Goal: Task Accomplishment & Management: Complete application form

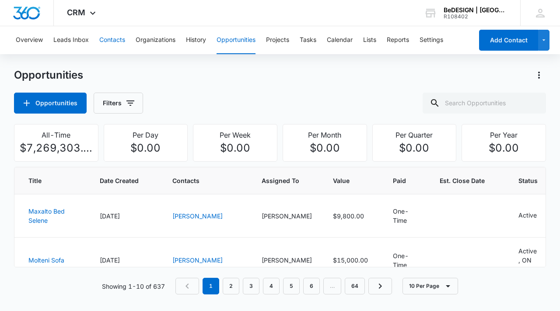
click at [108, 39] on button "Contacts" at bounding box center [112, 40] width 26 height 28
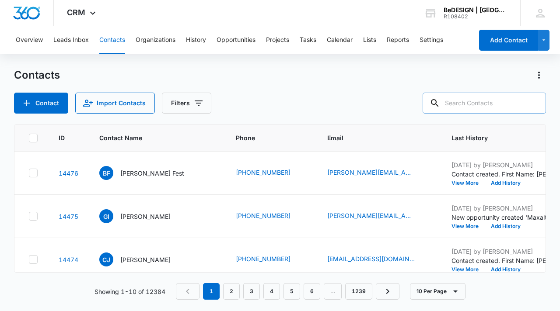
click at [476, 101] on input "text" at bounding box center [483, 103] width 123 height 21
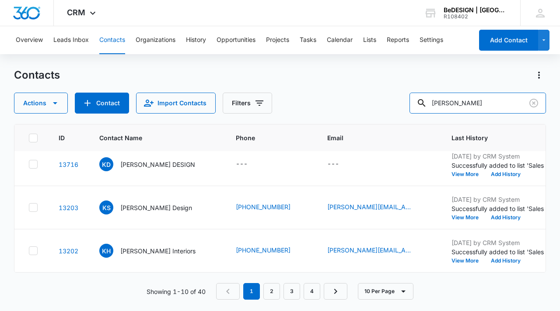
scroll to position [330, 0]
drag, startPoint x: 474, startPoint y: 100, endPoint x: 431, endPoint y: 107, distance: 43.8
click at [431, 107] on div "Actions Contact Import Contacts Filters [PERSON_NAME]" at bounding box center [280, 103] width 532 height 21
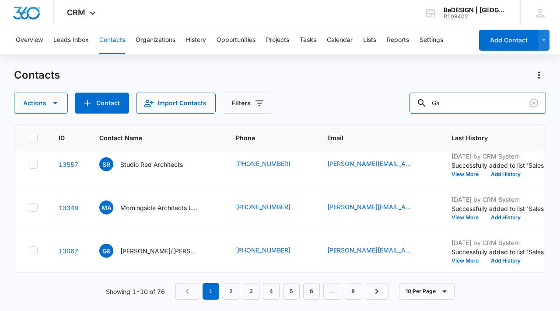
scroll to position [343, 0]
type input "Galeando"
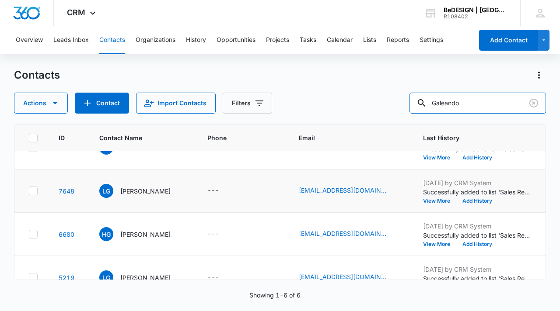
scroll to position [0, 0]
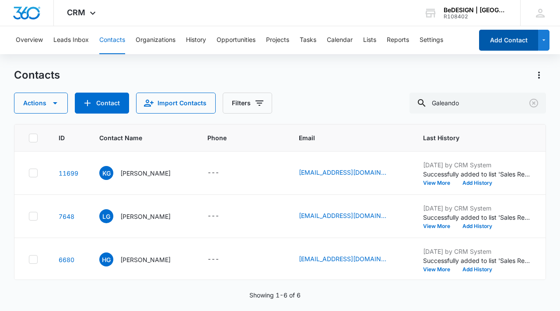
click at [504, 43] on button "Add Contact" at bounding box center [508, 40] width 59 height 21
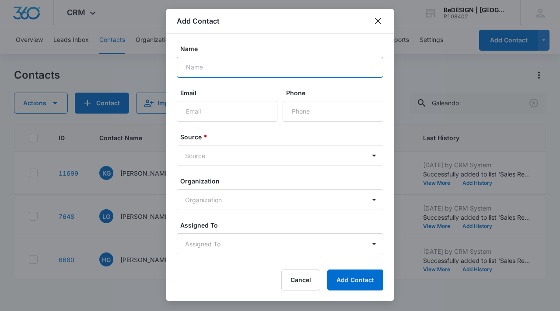
click at [282, 65] on input "Name" at bounding box center [280, 67] width 206 height 21
click at [327, 270] on button "Add Contact" at bounding box center [355, 280] width 56 height 21
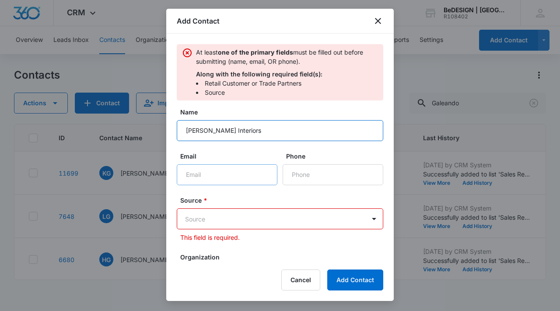
type input "[PERSON_NAME] Interiors"
click at [200, 171] on input "Email" at bounding box center [227, 174] width 101 height 21
click at [250, 175] on input "Email" at bounding box center [227, 174] width 101 height 21
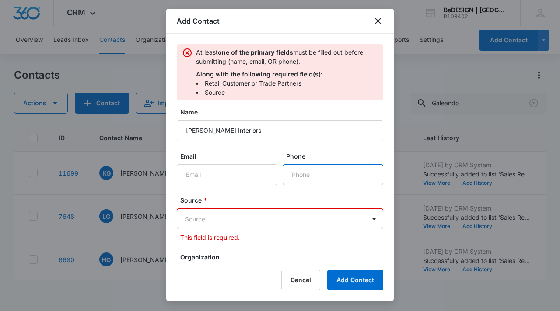
click at [341, 176] on input "Phone" at bounding box center [332, 174] width 101 height 21
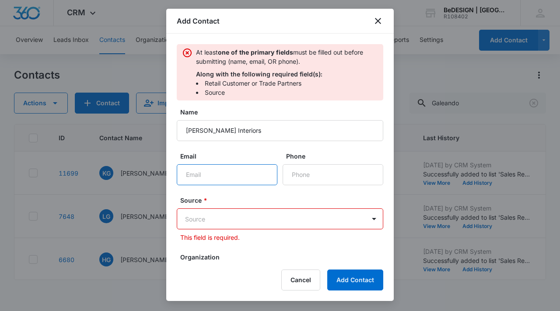
click at [215, 171] on input "Email" at bounding box center [227, 174] width 101 height 21
type input "[EMAIL_ADDRESS][DOMAIN_NAME]"
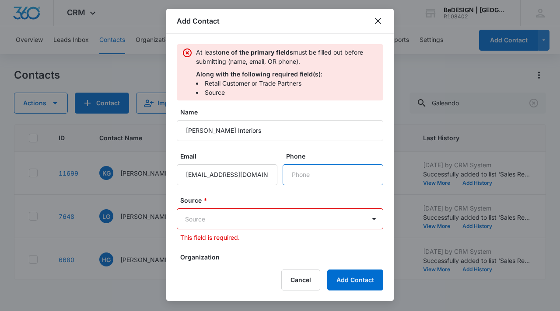
click at [298, 180] on input "Phone" at bounding box center [332, 174] width 101 height 21
type input "[PHONE_NUMBER]"
click at [250, 222] on body "CRM Apps Reputation Websites Forms CRM Email Social Content Ads Intelligence Fi…" at bounding box center [280, 155] width 560 height 311
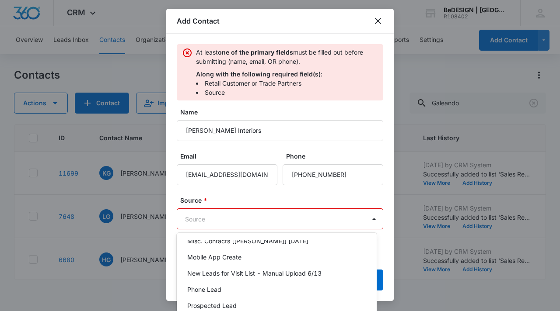
scroll to position [423, 0]
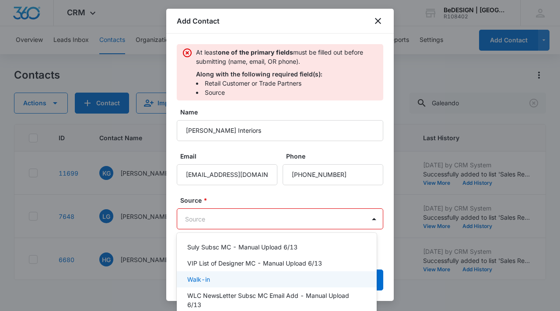
click at [237, 282] on div "Walk-in" at bounding box center [275, 279] width 177 height 9
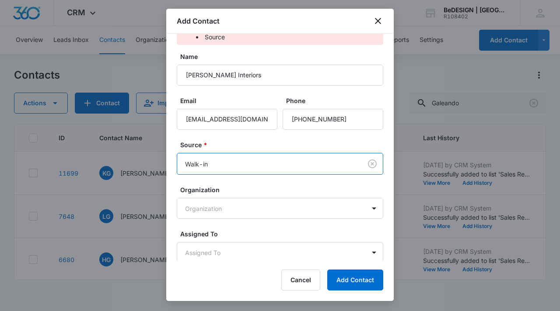
scroll to position [97, 0]
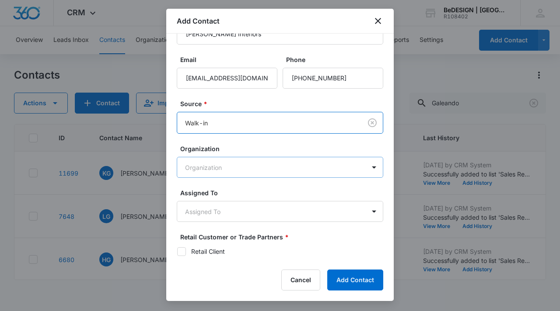
click at [242, 169] on body "CRM Apps Reputation Websites Forms CRM Email Social Content Ads Intelligence Fi…" at bounding box center [280, 155] width 560 height 311
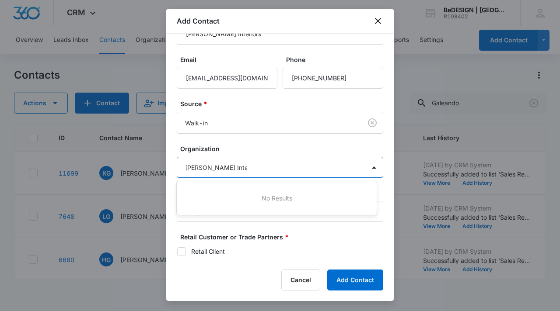
click at [342, 240] on div at bounding box center [280, 155] width 560 height 311
type input "[PERSON_NAME] Interiors"
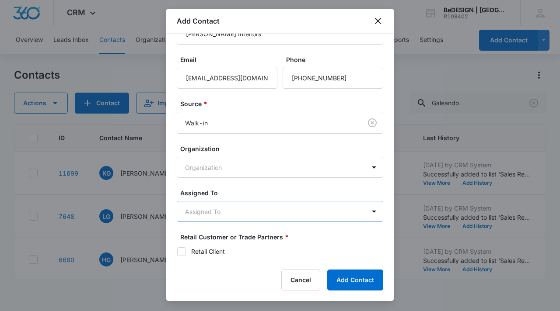
click at [243, 210] on body "CRM Apps Reputation Websites Forms CRM Email Social Content Ads Intelligence Fi…" at bounding box center [280, 155] width 560 height 311
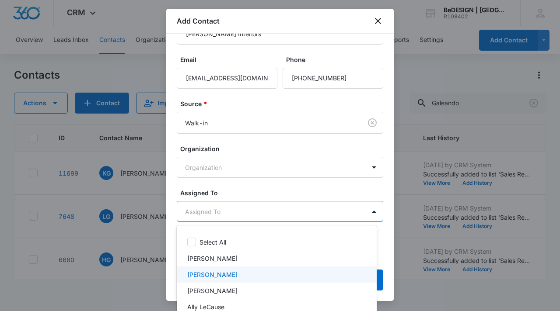
click at [229, 276] on p "[PERSON_NAME]" at bounding box center [212, 274] width 50 height 9
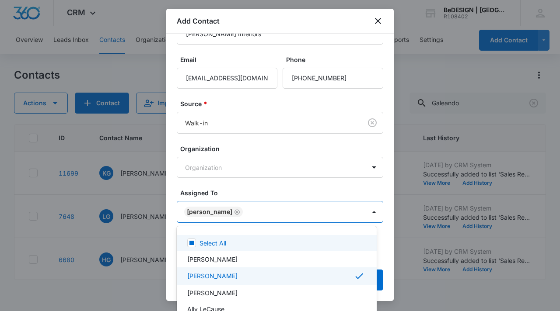
drag, startPoint x: 389, startPoint y: 144, endPoint x: 389, endPoint y: 208, distance: 63.4
click at [389, 208] on div at bounding box center [280, 155] width 560 height 311
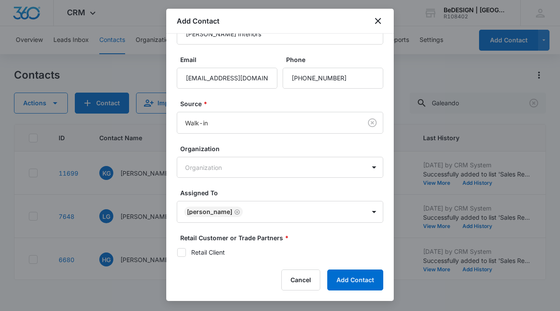
click at [374, 192] on label "Assigned To" at bounding box center [283, 192] width 206 height 9
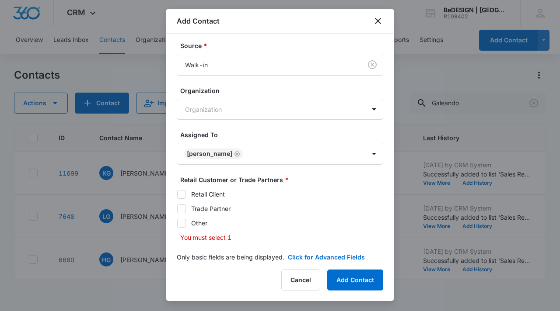
scroll to position [166, 0]
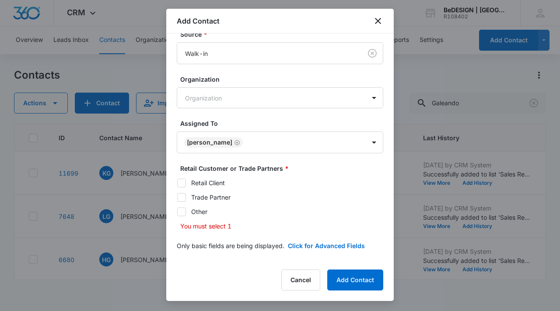
click at [184, 197] on icon at bounding box center [181, 198] width 8 height 8
click at [177, 197] on input "Trade Partner" at bounding box center [177, 197] width 0 height 0
checkbox input "true"
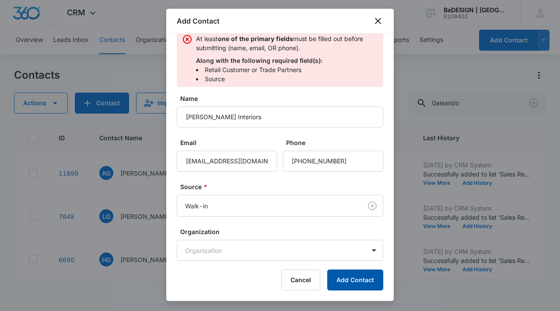
scroll to position [10, 0]
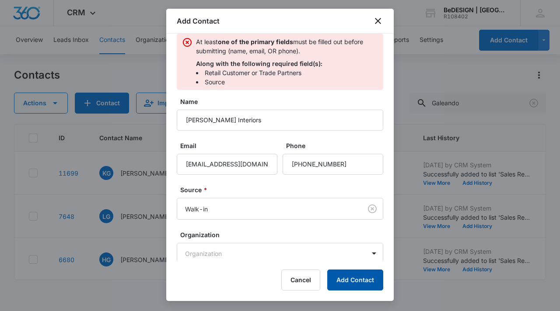
click at [365, 279] on button "Add Contact" at bounding box center [355, 280] width 56 height 21
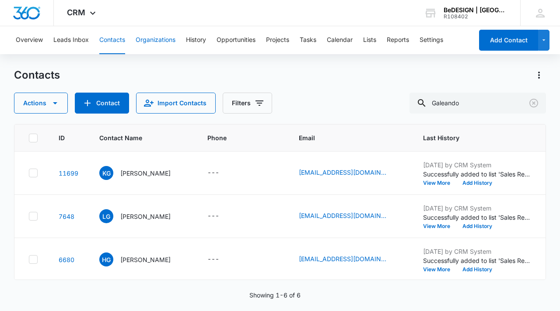
click at [163, 42] on button "Organizations" at bounding box center [156, 40] width 40 height 28
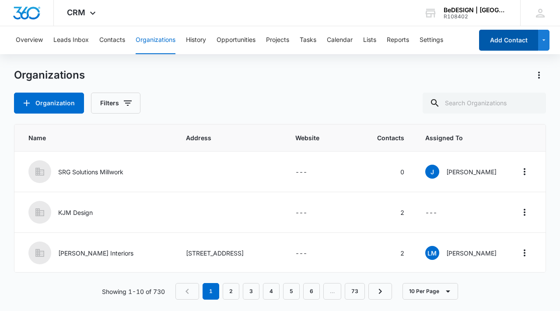
click at [498, 45] on button "Add Contact" at bounding box center [508, 40] width 59 height 21
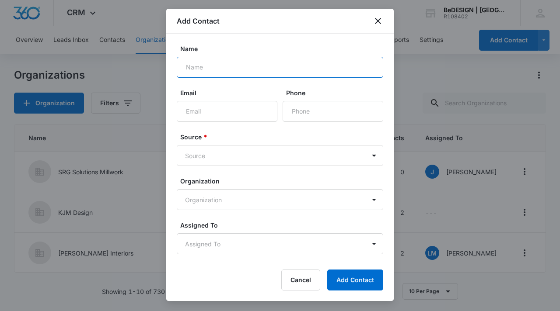
click at [286, 63] on input "Name" at bounding box center [280, 67] width 206 height 21
type input "[PERSON_NAME] Interiors"
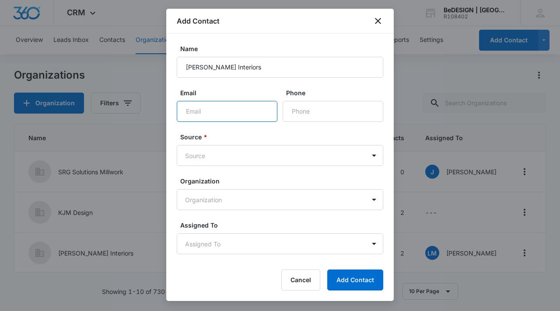
click at [222, 114] on input "Email" at bounding box center [227, 111] width 101 height 21
type input "[EMAIL_ADDRESS][DOMAIN_NAME]"
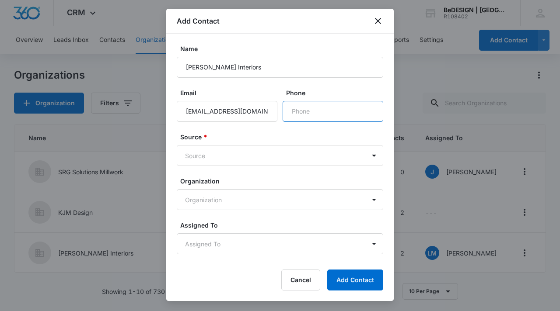
click at [295, 112] on input "Phone" at bounding box center [332, 111] width 101 height 21
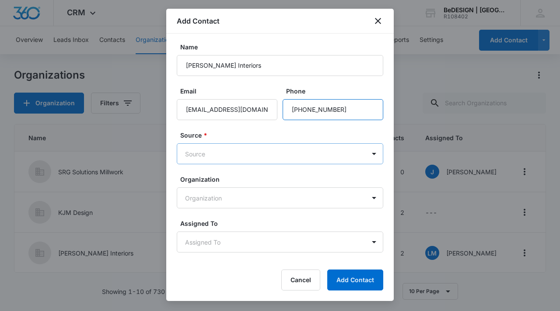
type input "[PHONE_NUMBER]"
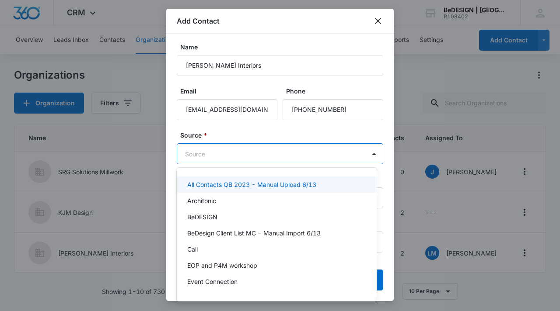
click at [259, 154] on body "CRM Apps Reputation Websites Forms CRM Email Social Content Ads Intelligence Fi…" at bounding box center [280, 155] width 560 height 311
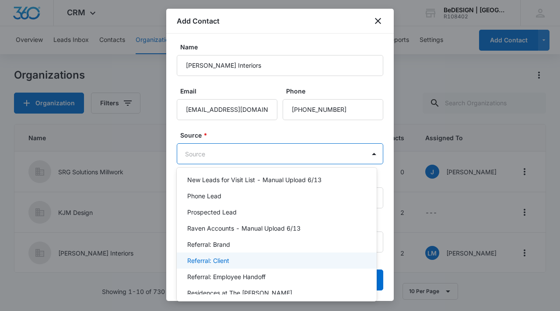
scroll to position [378, 0]
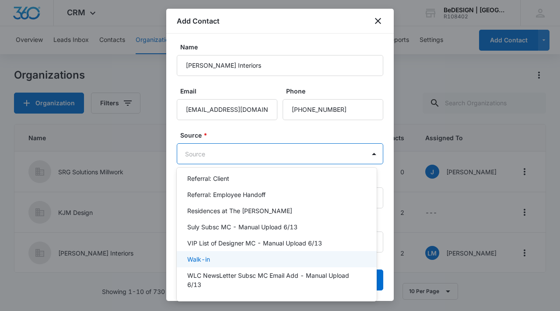
click at [235, 260] on div "Walk-in" at bounding box center [275, 259] width 177 height 9
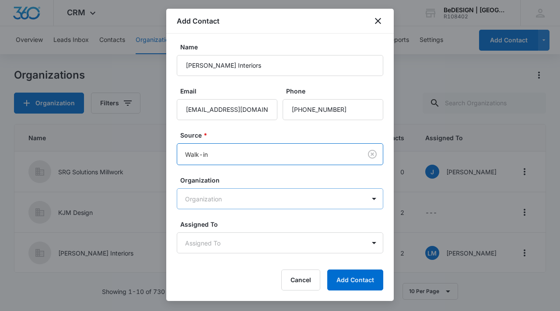
click at [256, 199] on body "CRM Apps Reputation Websites Forms CRM Email Social Content Ads Intelligence Fi…" at bounding box center [280, 155] width 560 height 311
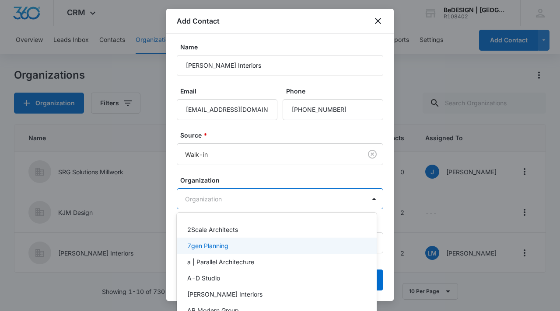
click at [360, 174] on div at bounding box center [280, 155] width 560 height 311
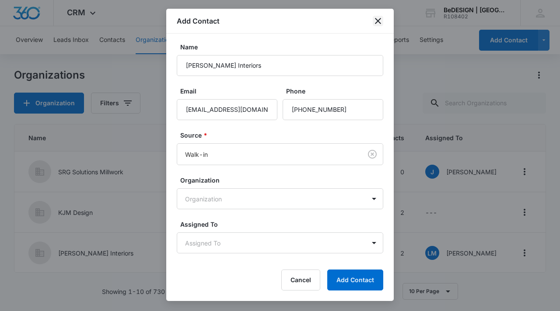
click at [377, 24] on icon "close" at bounding box center [377, 21] width 10 height 10
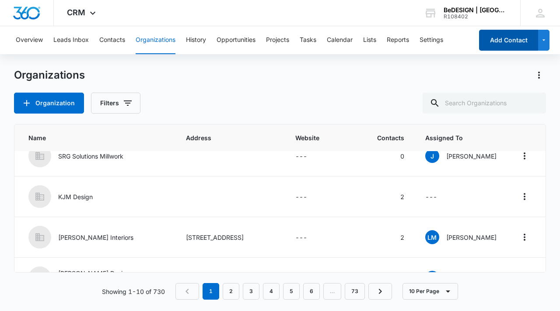
scroll to position [17, 0]
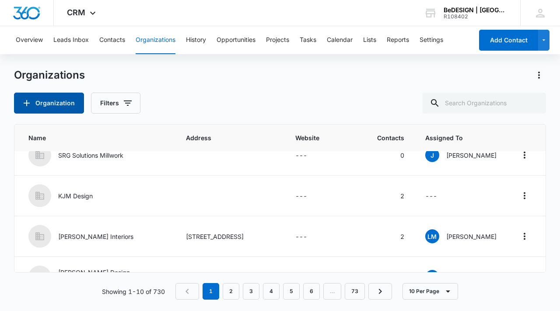
click at [66, 105] on button "Organization" at bounding box center [49, 103] width 70 height 21
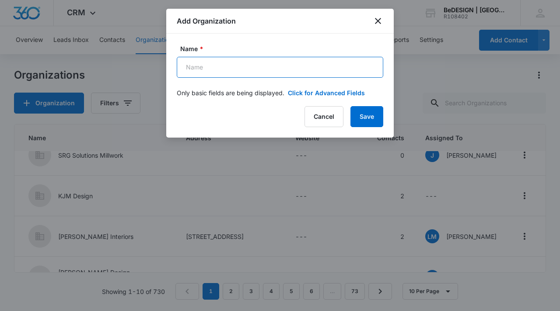
click at [236, 74] on input "Name *" at bounding box center [280, 67] width 206 height 21
type input "[PERSON_NAME] Interiors"
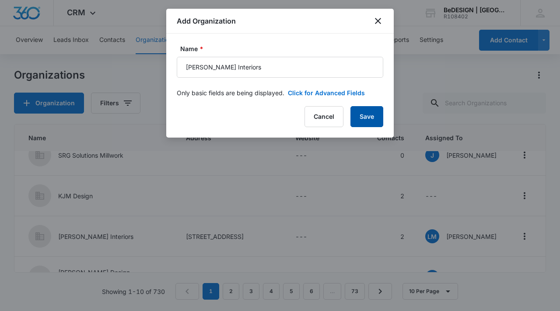
click at [364, 115] on button "Save" at bounding box center [366, 116] width 33 height 21
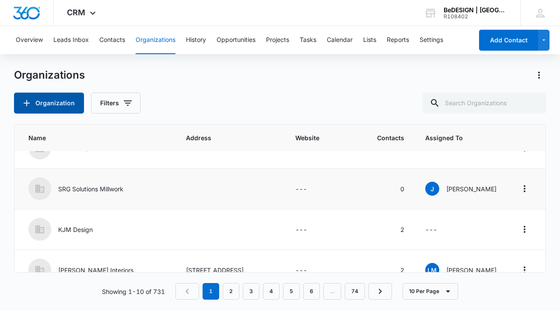
scroll to position [0, 0]
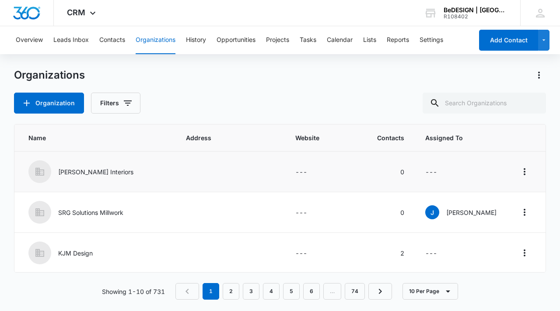
click at [285, 173] on td "---" at bounding box center [326, 172] width 82 height 41
click at [82, 167] on p "[PERSON_NAME] Interiors" at bounding box center [95, 171] width 75 height 9
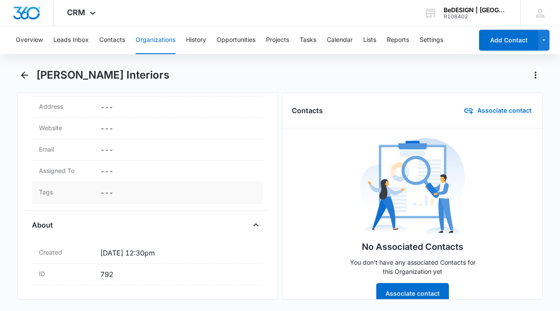
scroll to position [200, 0]
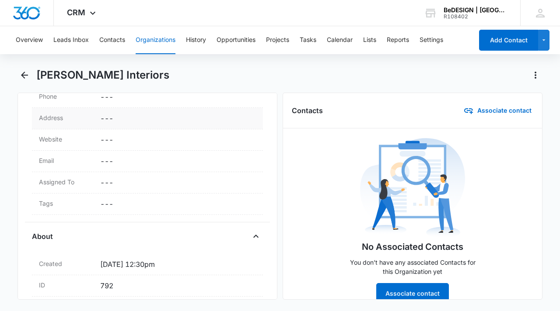
click at [145, 122] on dd "Cancel Save Changes ---" at bounding box center [178, 118] width 156 height 10
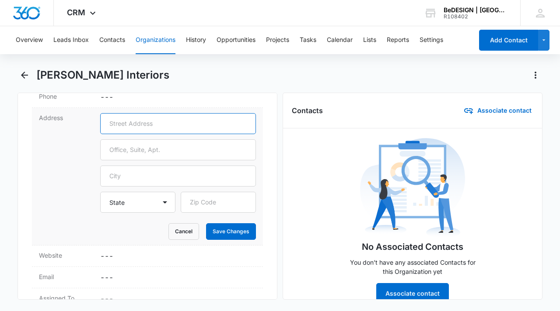
click at [145, 121] on input "text" at bounding box center [178, 123] width 156 height 21
paste input "[STREET_ADDRESS]"
type input "[STREET_ADDRESS]"
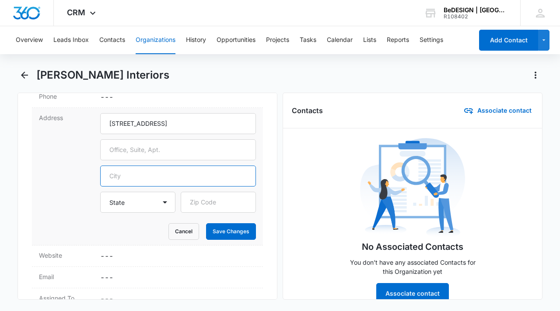
click at [134, 178] on input "text" at bounding box center [178, 176] width 156 height 21
type input "[GEOGRAPHIC_DATA]"
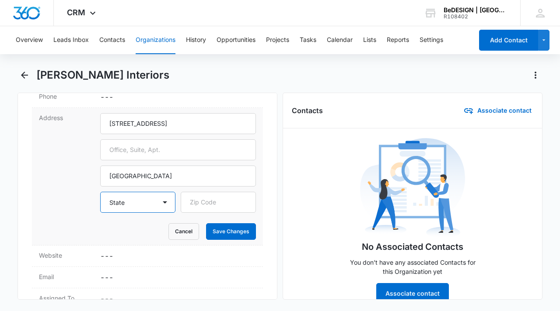
click at [118, 201] on select "State [US_STATE] AK AZ AR CA CO CT [GEOGRAPHIC_DATA] DE [GEOGRAPHIC_DATA] [GEOG…" at bounding box center [137, 202] width 75 height 21
select select "[GEOGRAPHIC_DATA]"
click at [100, 192] on select "State [US_STATE] AK AZ AR CA CO CT [GEOGRAPHIC_DATA] DE [GEOGRAPHIC_DATA] [GEOG…" at bounding box center [137, 202] width 75 height 21
type input "77005"
click at [166, 251] on dd "Cancel Save Changes ---" at bounding box center [178, 256] width 156 height 10
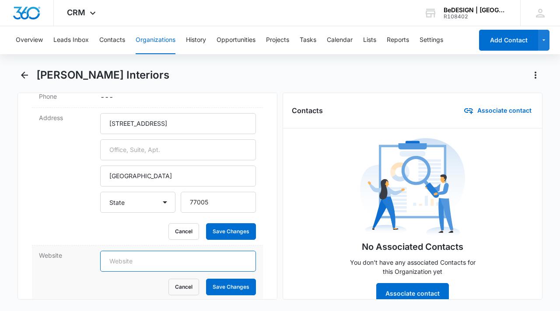
click at [161, 265] on input "text" at bounding box center [178, 261] width 156 height 21
type input "[DOMAIN_NAME]"
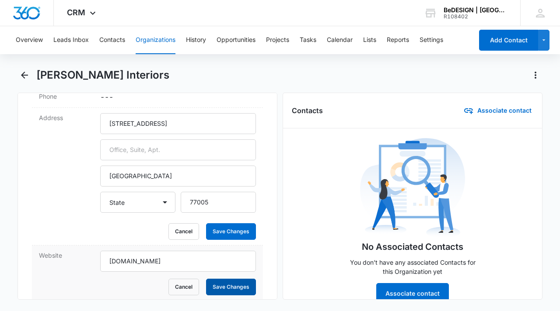
click at [226, 284] on button "Save Changes" at bounding box center [231, 287] width 50 height 17
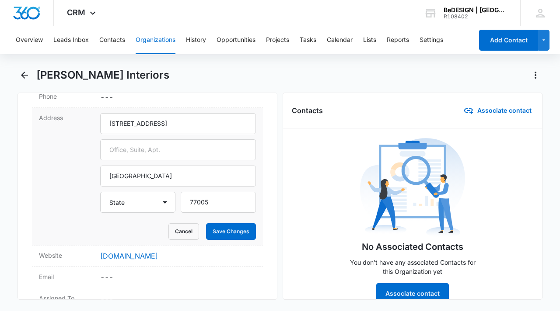
scroll to position [227, 0]
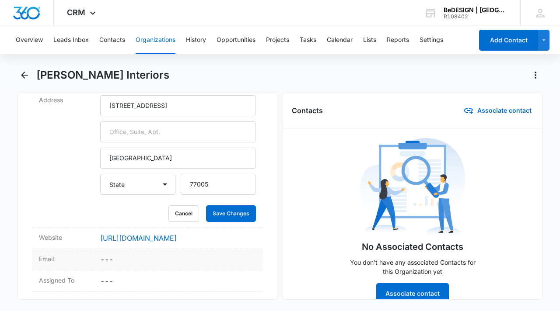
click at [156, 258] on dd "Cancel Save Changes ---" at bounding box center [178, 259] width 156 height 10
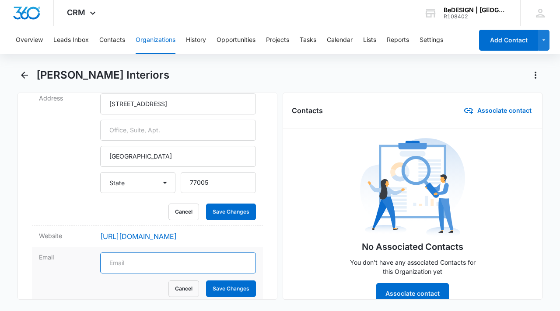
click at [156, 258] on input "text" at bounding box center [178, 263] width 156 height 21
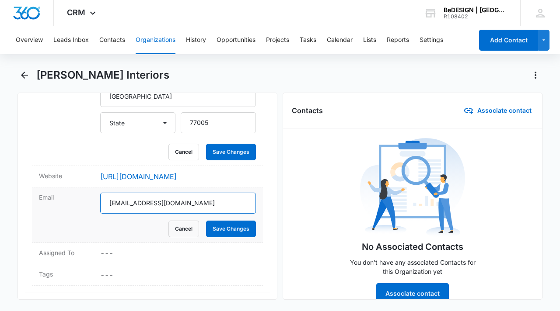
scroll to position [291, 0]
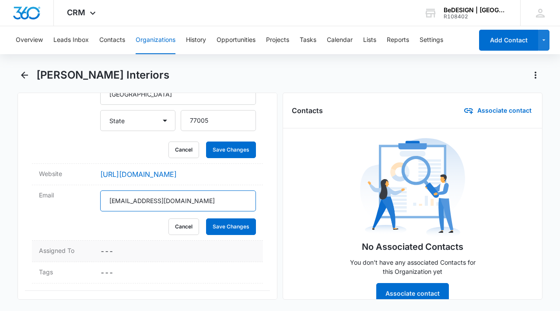
type input "[EMAIL_ADDRESS][DOMAIN_NAME]"
click at [148, 260] on div "Assigned To Cancel Save Changes ---" at bounding box center [147, 251] width 231 height 21
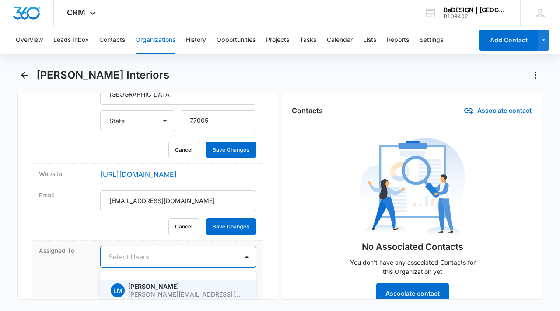
click at [181, 258] on div at bounding box center [167, 257] width 118 height 12
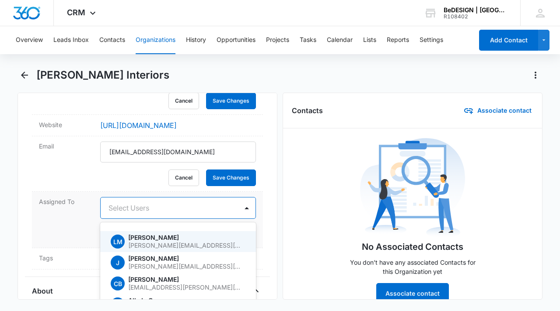
scroll to position [346, 0]
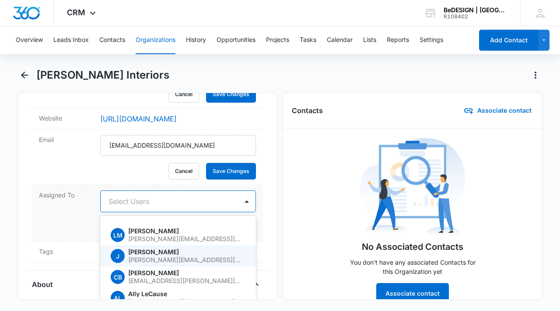
click at [182, 260] on p "[PERSON_NAME][EMAIL_ADDRESS][DOMAIN_NAME]" at bounding box center [185, 260] width 115 height 6
click at [265, 235] on div "Remove KG [PERSON_NAME] Interiors [URL][DOMAIN_NAME] Details Name Cancel Save C…" at bounding box center [147, 196] width 260 height 207
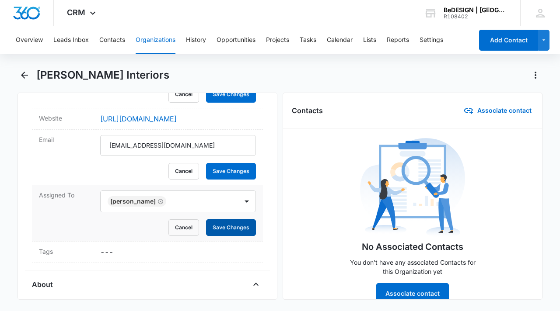
click at [218, 227] on button "Save Changes" at bounding box center [231, 227] width 50 height 17
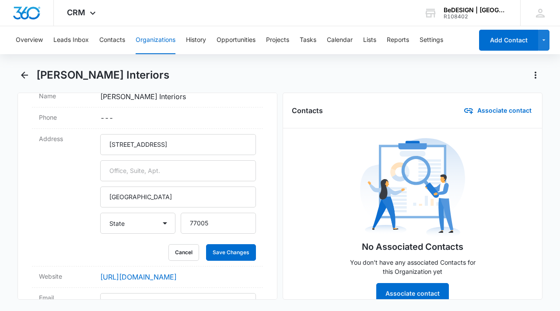
scroll to position [0, 0]
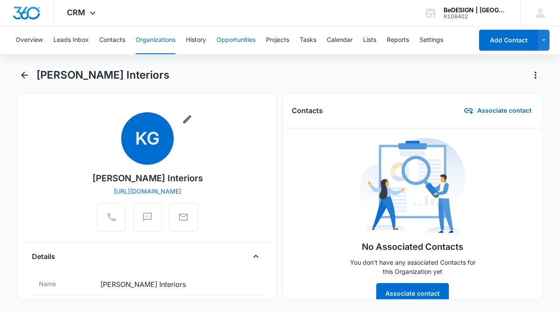
click at [242, 41] on button "Opportunities" at bounding box center [235, 40] width 39 height 28
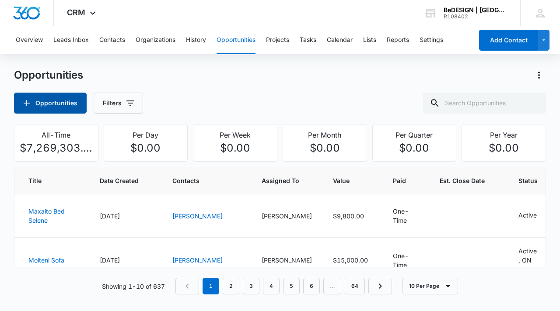
click at [63, 104] on button "Opportunities" at bounding box center [50, 103] width 73 height 21
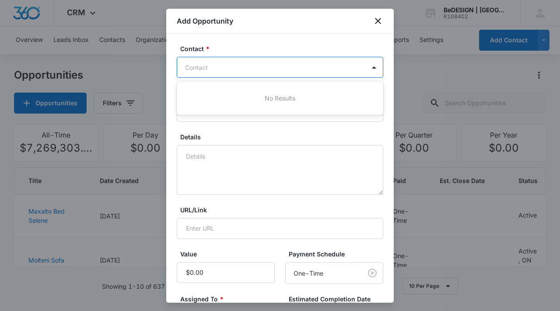
click at [275, 66] on div at bounding box center [274, 67] width 179 height 11
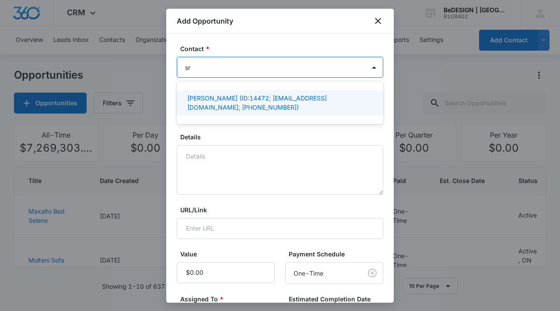
type input "s"
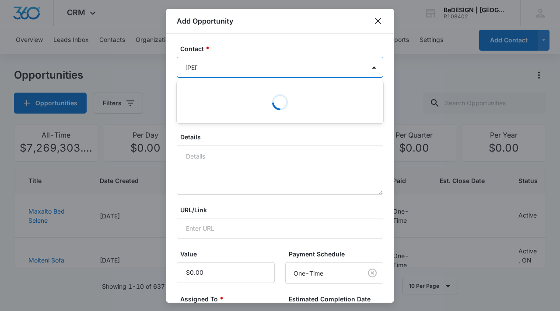
type input "[PERSON_NAME]"
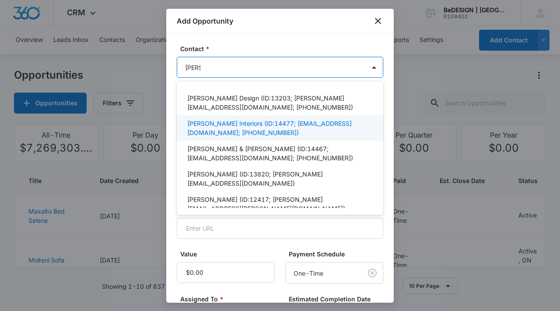
click at [275, 123] on p "[PERSON_NAME] Interiors (ID:14477; [EMAIL_ADDRESS][DOMAIN_NAME]; [PHONE_NUMBER])" at bounding box center [279, 128] width 184 height 18
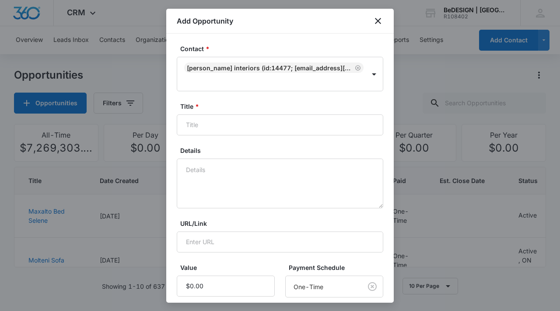
click at [380, 234] on div "Contact * [PERSON_NAME] Interiors (ID:14477; [EMAIL_ADDRESS][DOMAIN_NAME]; [PHO…" at bounding box center [279, 168] width 227 height 269
click at [239, 123] on input "Title *" at bounding box center [280, 125] width 206 height 21
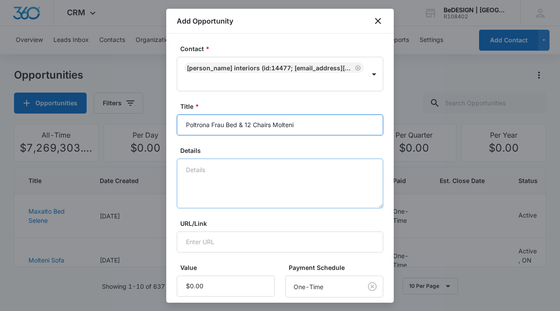
type input "Poltrona Frau Bed & 12 Chairs Molteni"
click at [210, 177] on textarea "Details" at bounding box center [280, 184] width 206 height 50
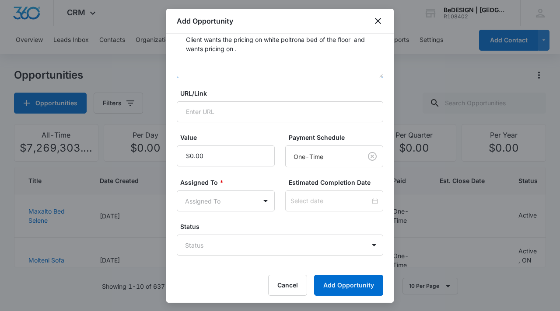
scroll to position [134, 0]
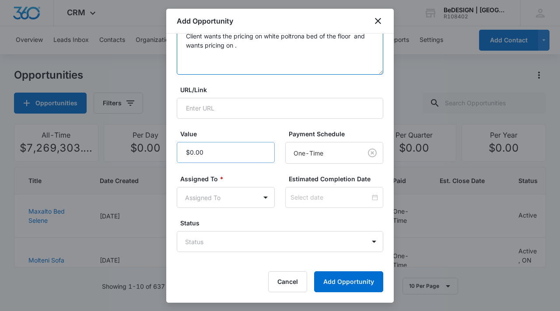
type textarea "Client wants the pricing on white poltrona bed of the floor and wants pricing o…"
click at [193, 153] on input "Value" at bounding box center [226, 152] width 98 height 21
type input "$15,000.00"
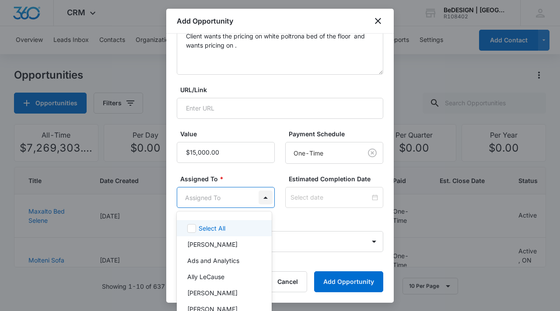
click at [261, 197] on body "CRM Apps Reputation Websites Forms CRM Email Social Content Ads Intelligence Fi…" at bounding box center [280, 155] width 560 height 311
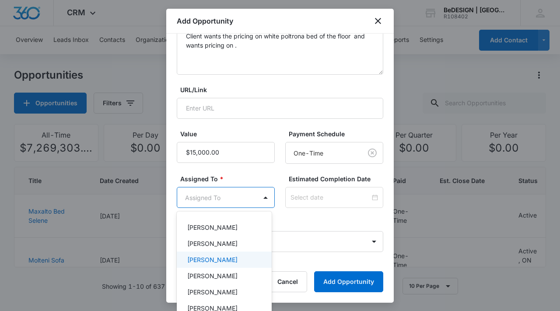
click at [229, 261] on p "[PERSON_NAME]" at bounding box center [212, 259] width 50 height 9
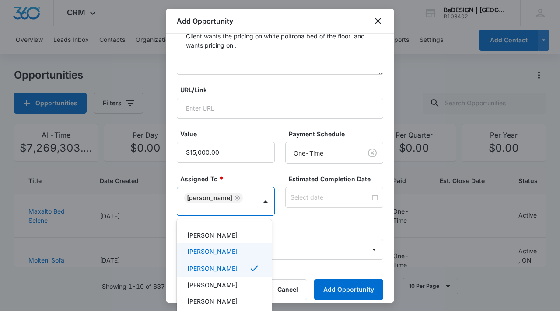
click at [317, 226] on div at bounding box center [280, 155] width 560 height 311
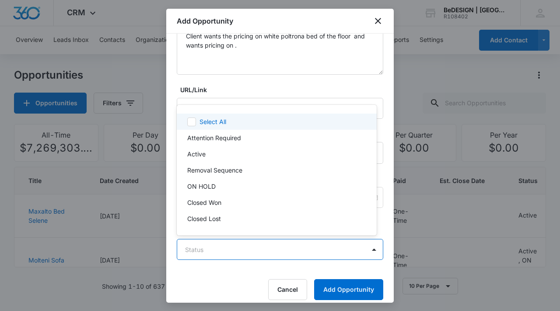
click at [341, 250] on body "CRM Apps Reputation Websites Forms CRM Email Social Content Ads Intelligence Fi…" at bounding box center [280, 155] width 560 height 311
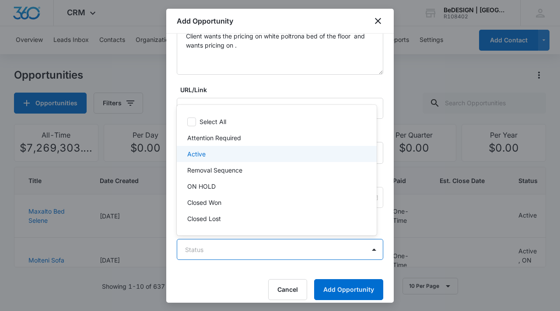
click at [278, 156] on div "Active" at bounding box center [275, 153] width 177 height 9
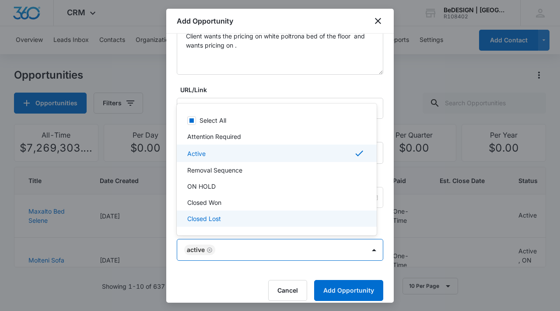
click at [334, 292] on div at bounding box center [280, 155] width 560 height 311
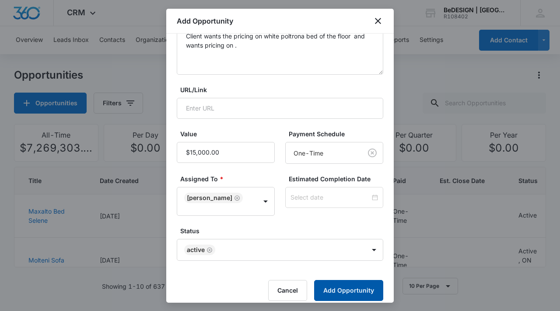
click at [336, 292] on button "Add Opportunity" at bounding box center [348, 290] width 69 height 21
